Goal: Book appointment/travel/reservation

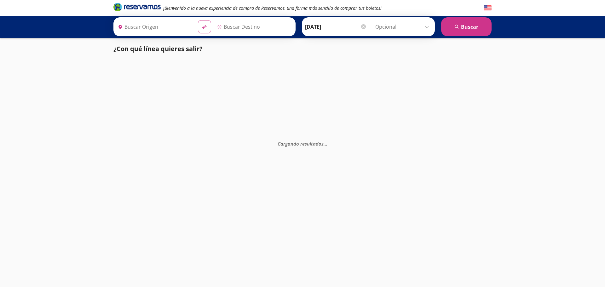
type input "[GEOGRAPHIC_DATA], [GEOGRAPHIC_DATA]"
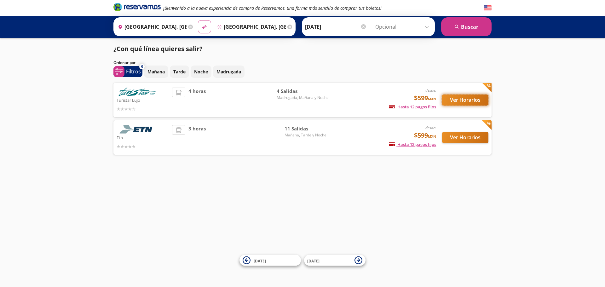
click at [463, 99] on button "Ver Horarios" at bounding box center [465, 99] width 46 height 11
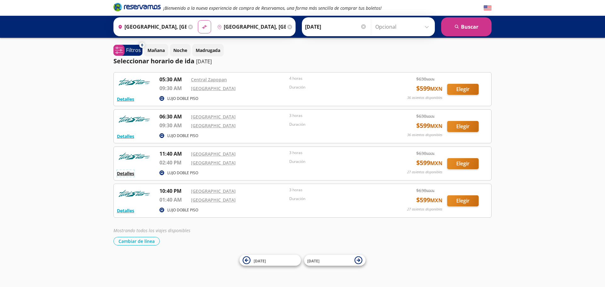
click at [127, 175] on button "Detalles" at bounding box center [125, 173] width 17 height 7
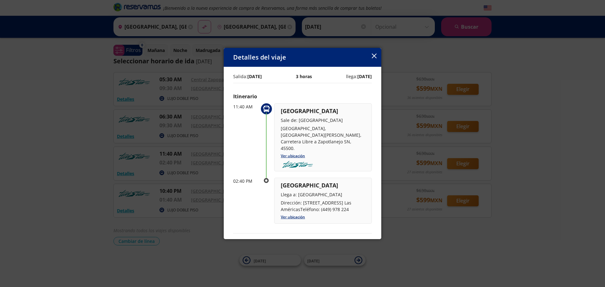
click at [372, 56] on icon "button" at bounding box center [374, 56] width 5 height 5
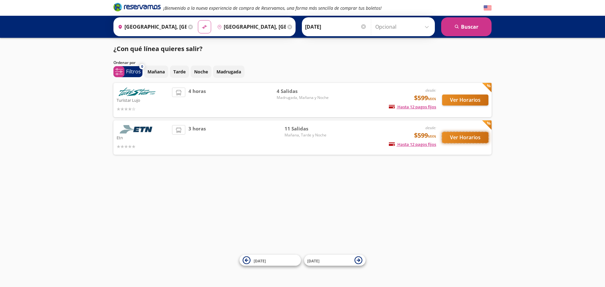
click at [464, 140] on button "Ver Horarios" at bounding box center [465, 137] width 46 height 11
